Goal: Information Seeking & Learning: Learn about a topic

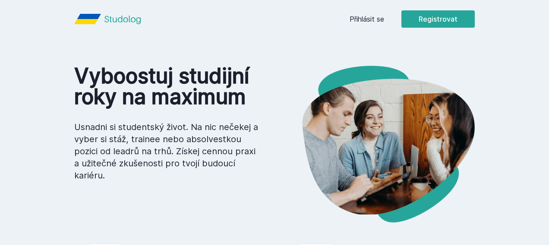
click at [384, 22] on link "Přihlásit se" at bounding box center [367, 19] width 35 height 10
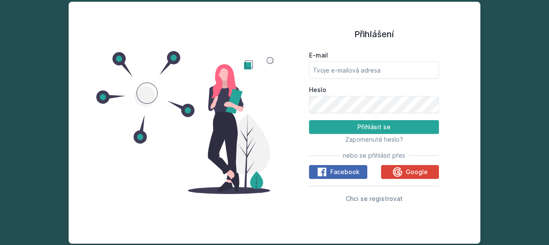
type input "[PERSON_NAME][EMAIL_ADDRESS][DOMAIN_NAME]"
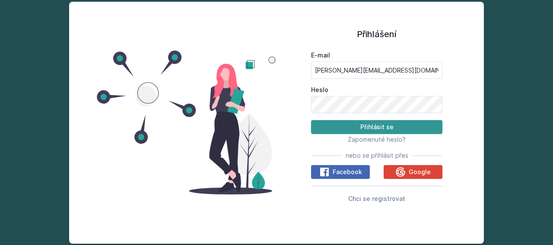
click at [378, 126] on button "Přihlásit se" at bounding box center [376, 127] width 131 height 14
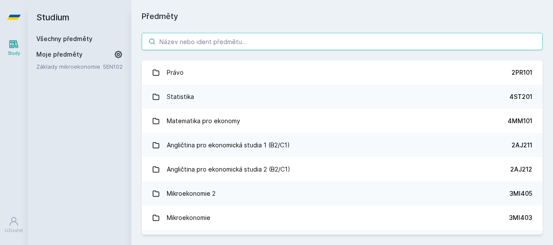
click at [177, 46] on input "search" at bounding box center [342, 41] width 401 height 17
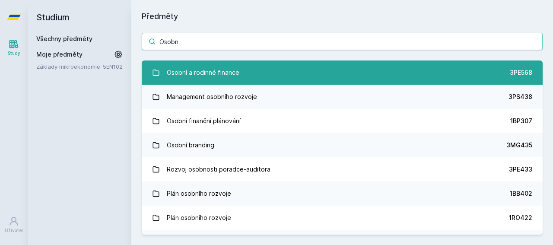
type input "Osobn"
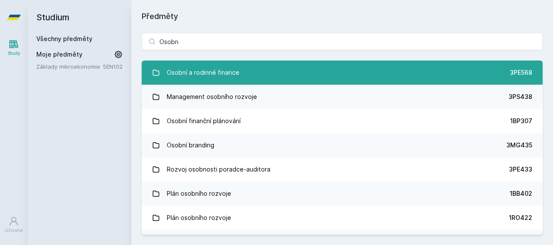
click at [237, 64] on div "Osobní a rodinné finance" at bounding box center [203, 72] width 73 height 17
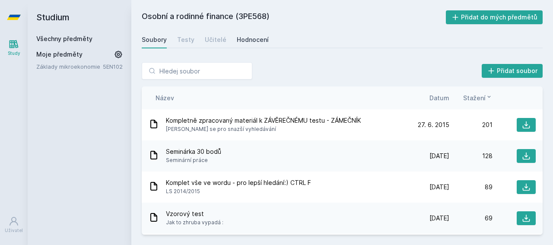
click at [255, 40] on div "Hodnocení" at bounding box center [253, 39] width 32 height 9
